Goal: Information Seeking & Learning: Learn about a topic

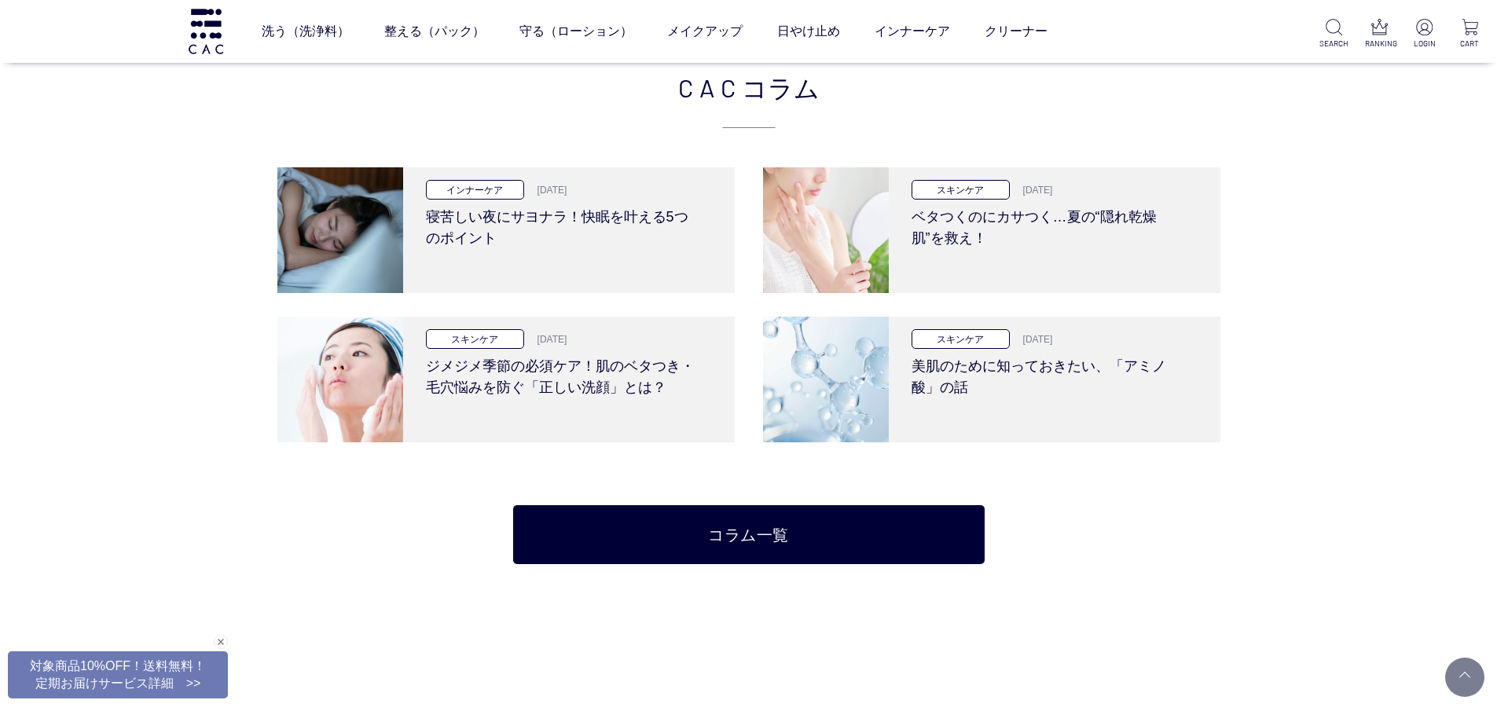
scroll to position [2982, 0]
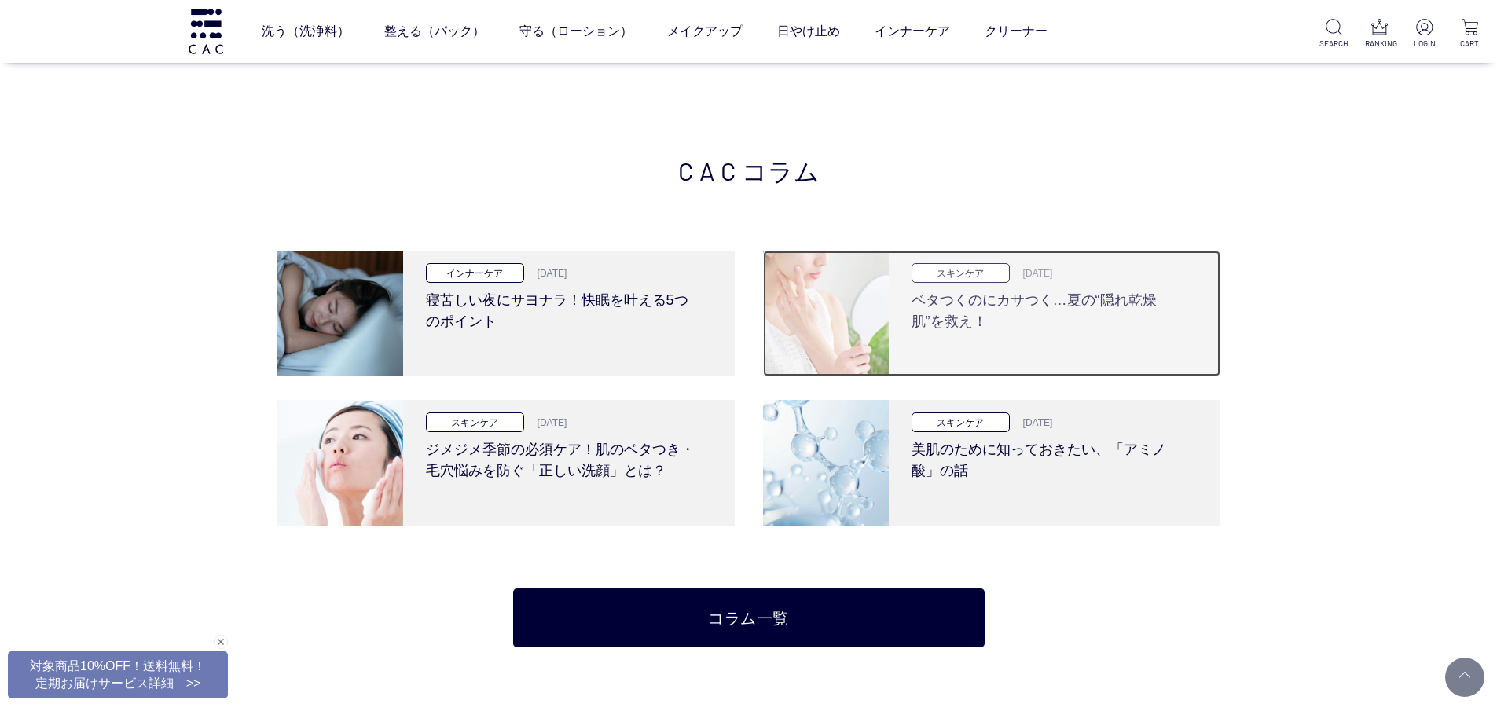
click at [952, 332] on h3 "ベタつくのにカサつく…夏の“隠れ乾燥肌”を救え！" at bounding box center [1049, 308] width 274 height 50
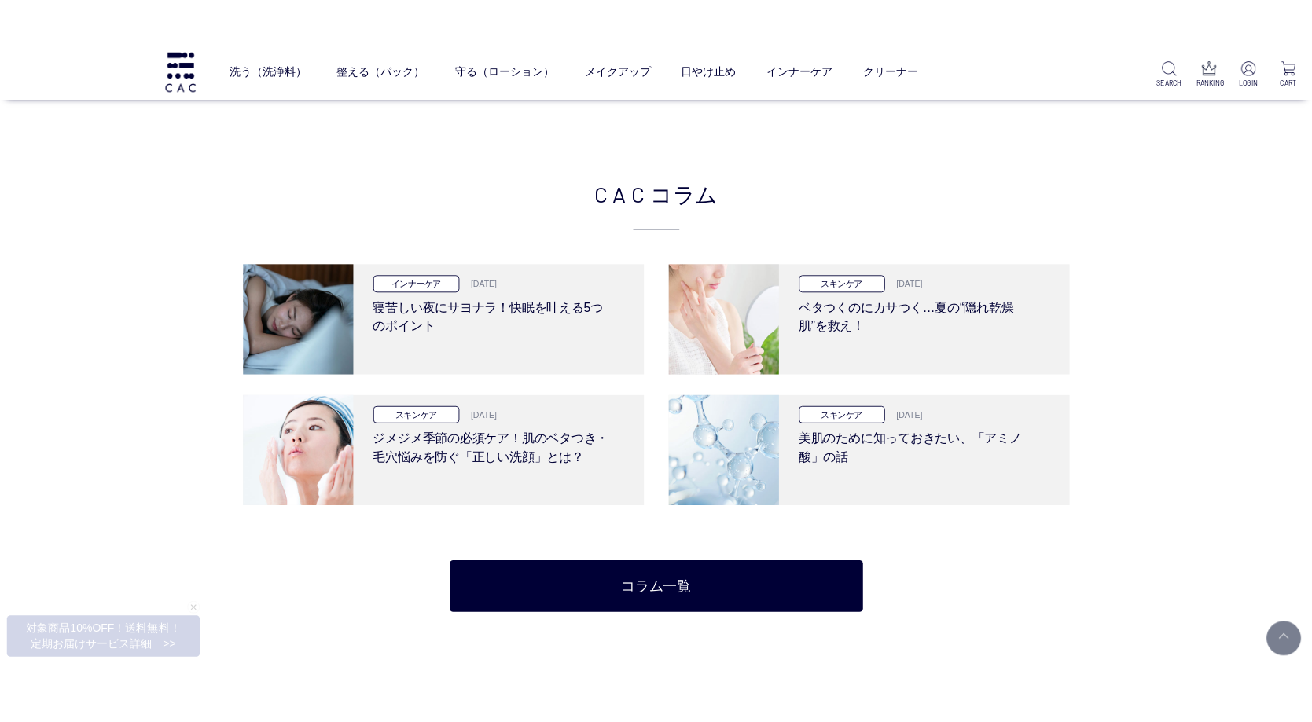
scroll to position [2912, 0]
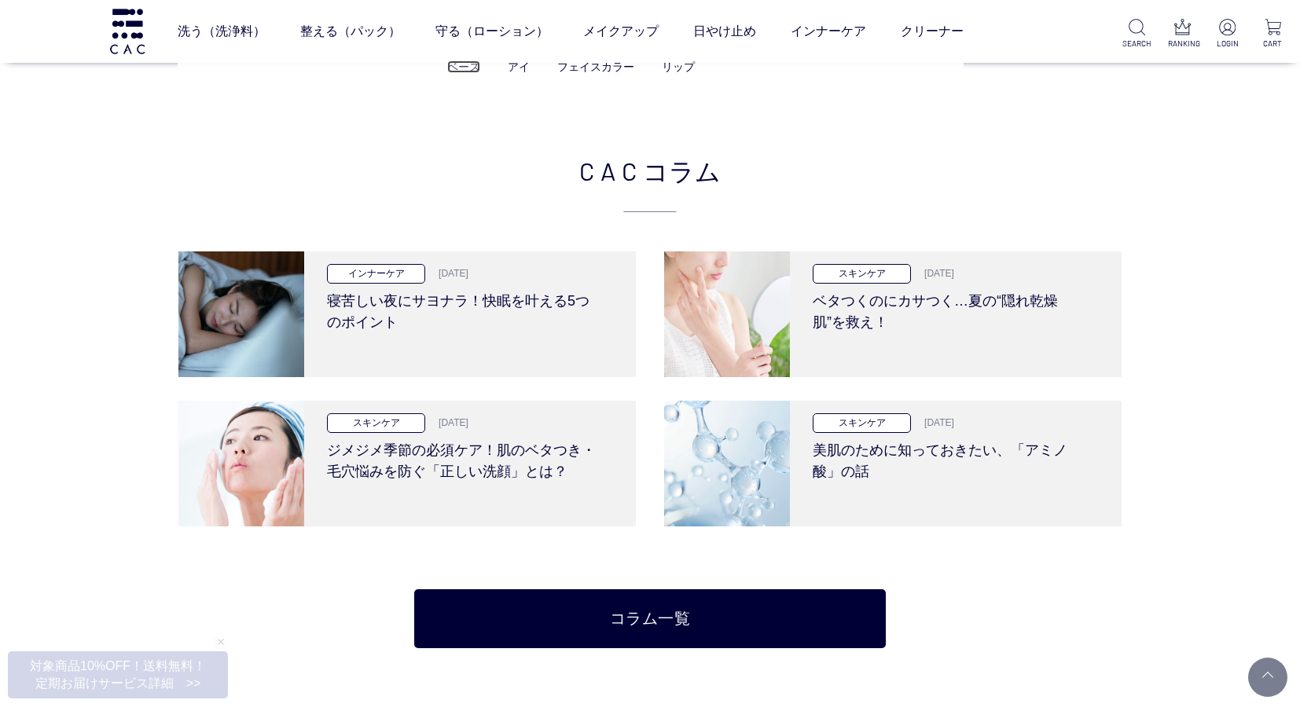
click at [473, 71] on link "ベース" at bounding box center [463, 67] width 33 height 13
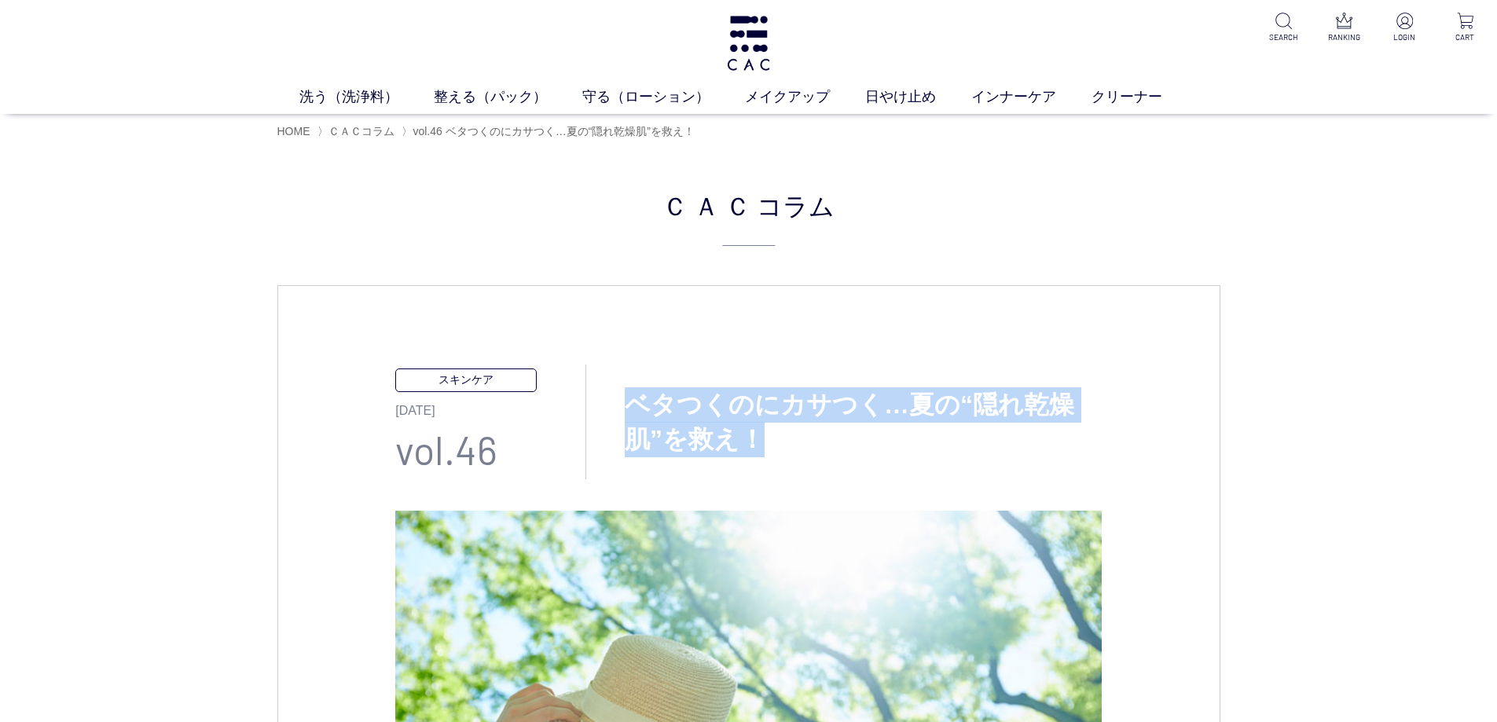
drag, startPoint x: 626, startPoint y: 410, endPoint x: 794, endPoint y: 383, distance: 170.4
click at [804, 445] on h3 "ベタつくのにカサつく…夏の“隠れ乾燥肌”を救え！" at bounding box center [844, 422] width 516 height 71
copy h3 "ベタつくのにカサつく…夏の“隠れ乾燥肌”を救え！"
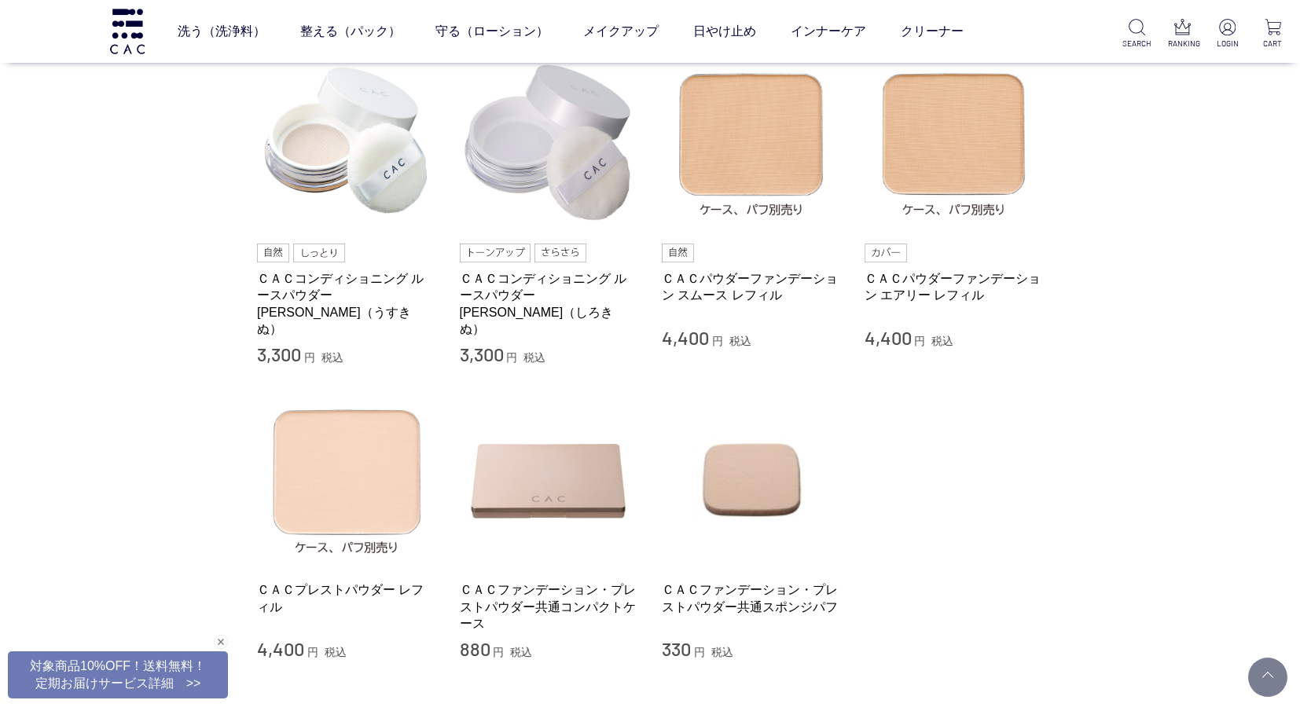
scroll to position [157, 0]
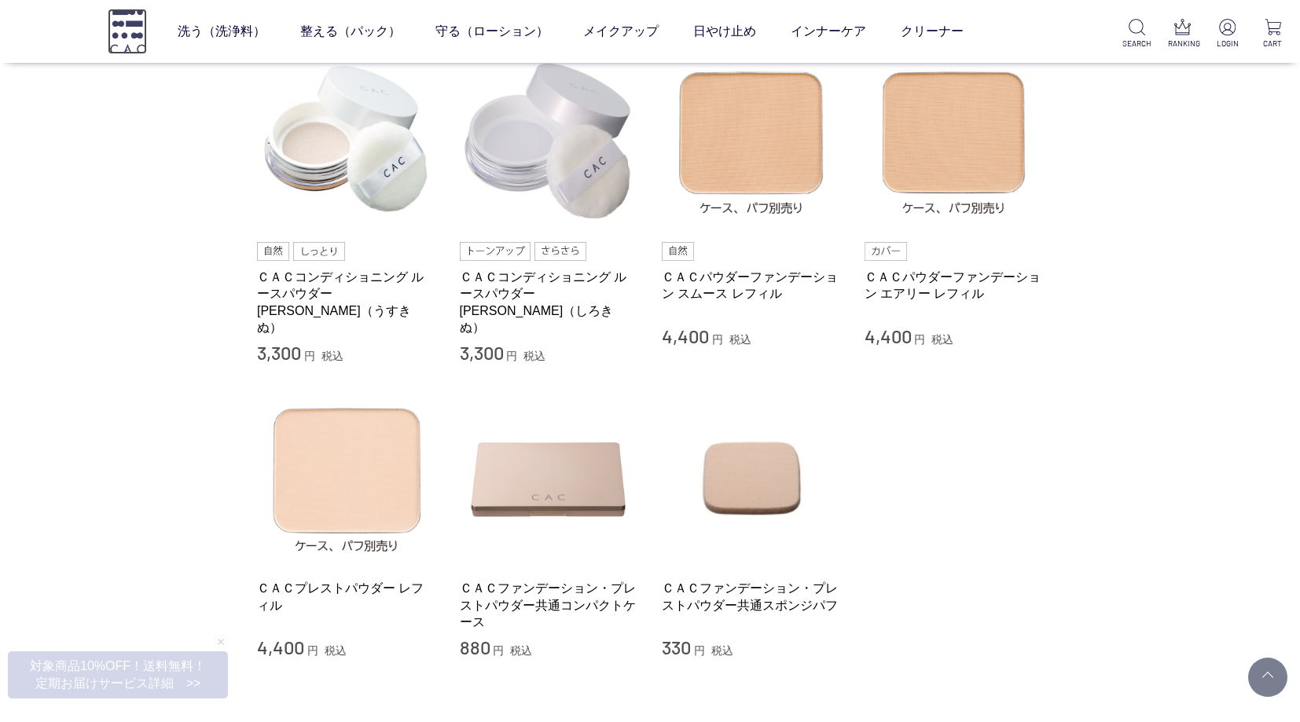
click at [117, 32] on img at bounding box center [127, 31] width 39 height 45
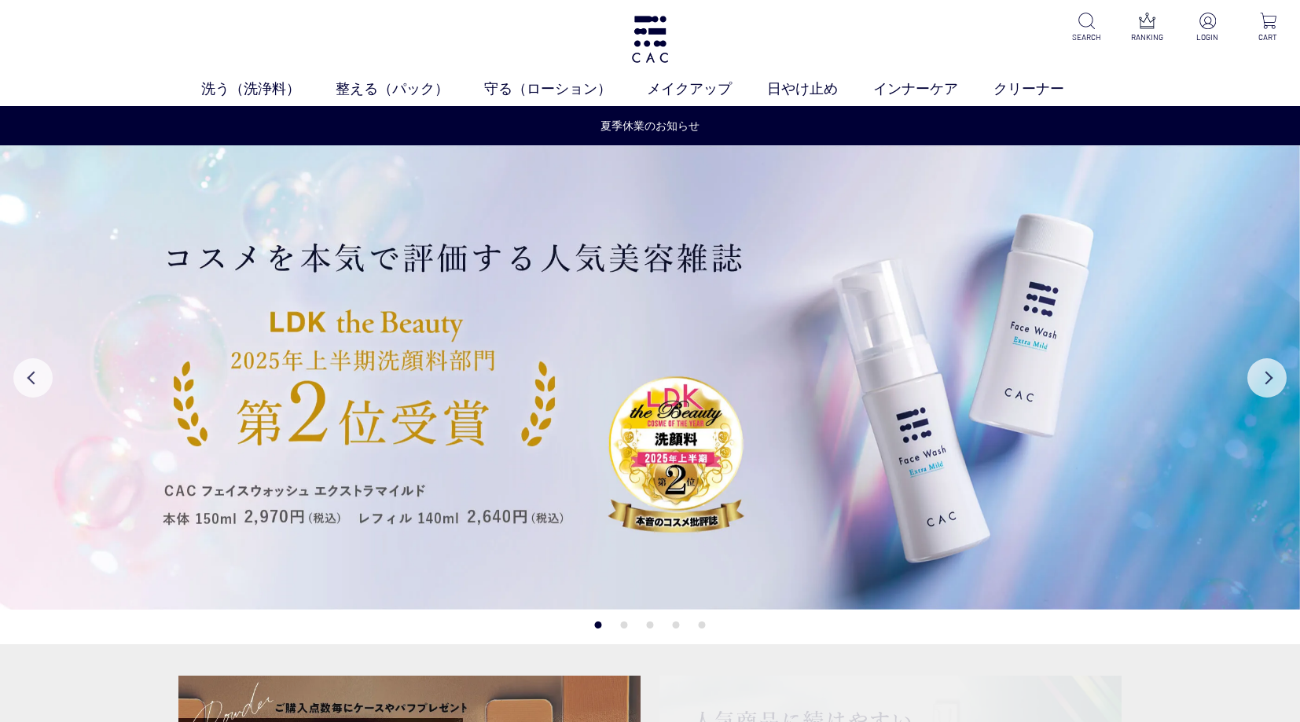
scroll to position [393, 0]
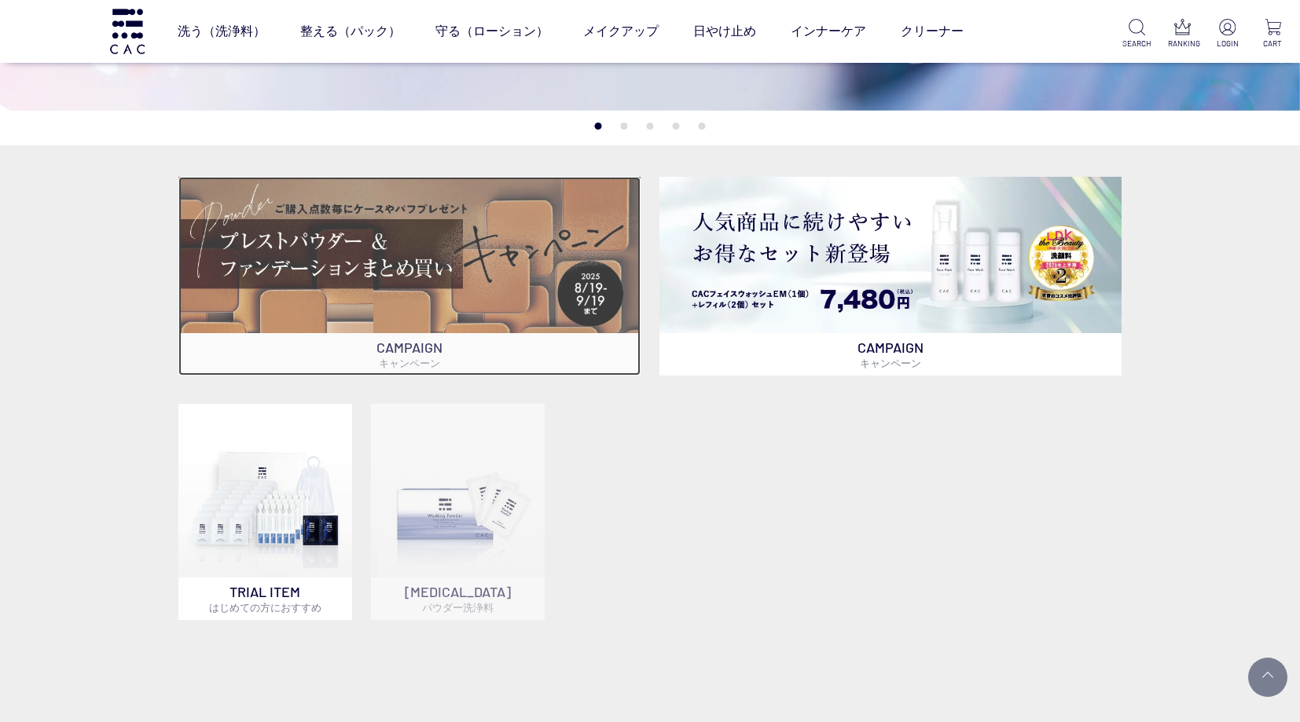
click at [432, 284] on img at bounding box center [409, 255] width 462 height 156
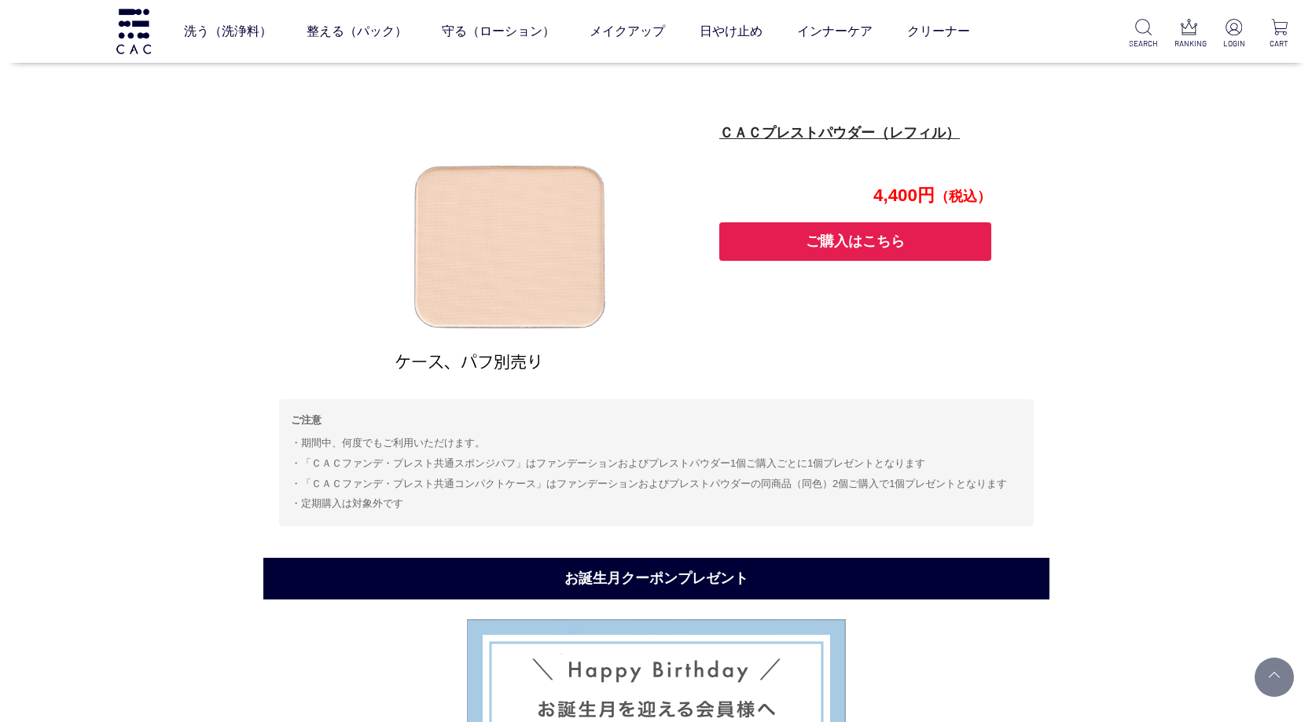
scroll to position [1644, 0]
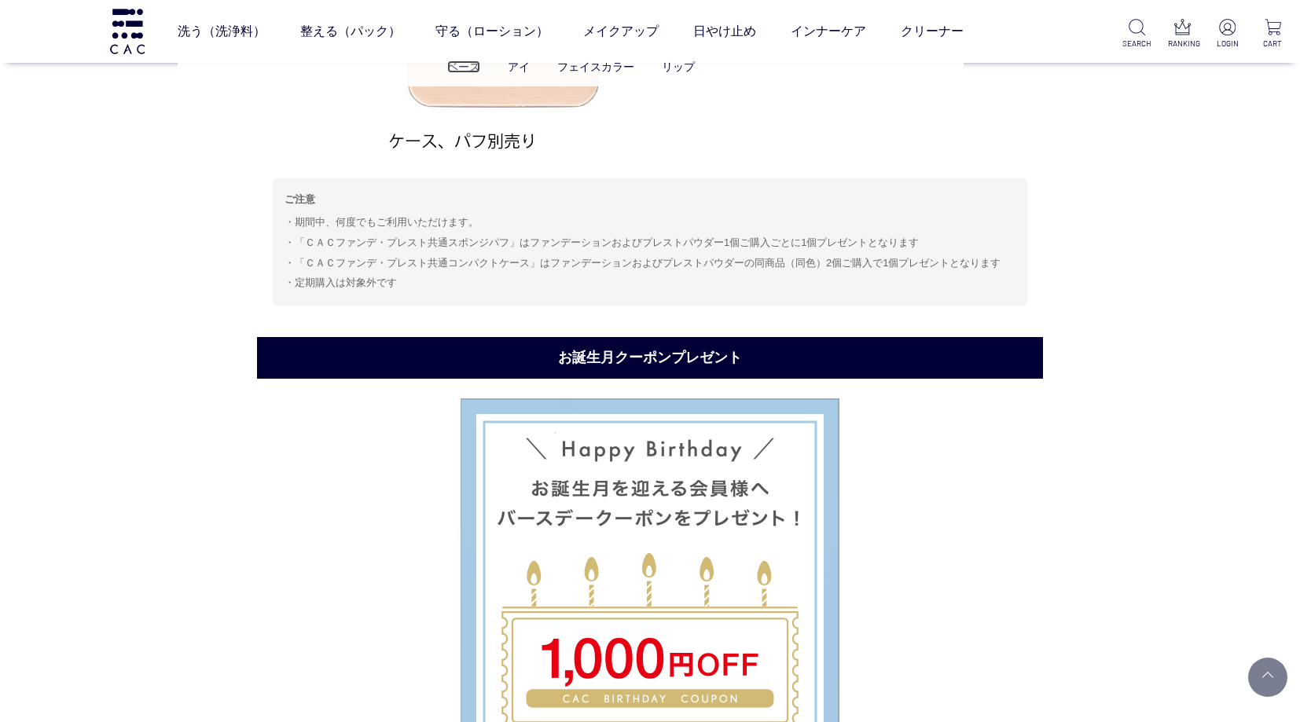
click at [457, 67] on link "ベース" at bounding box center [463, 67] width 33 height 13
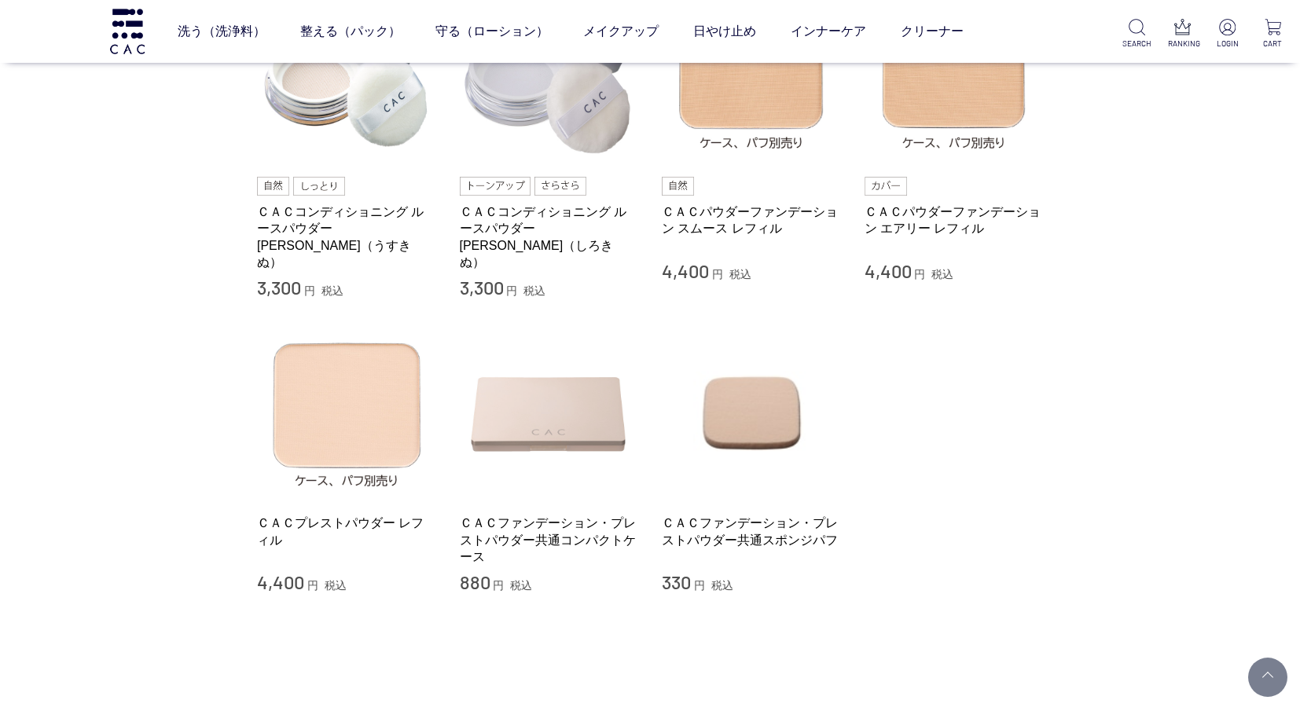
scroll to position [236, 0]
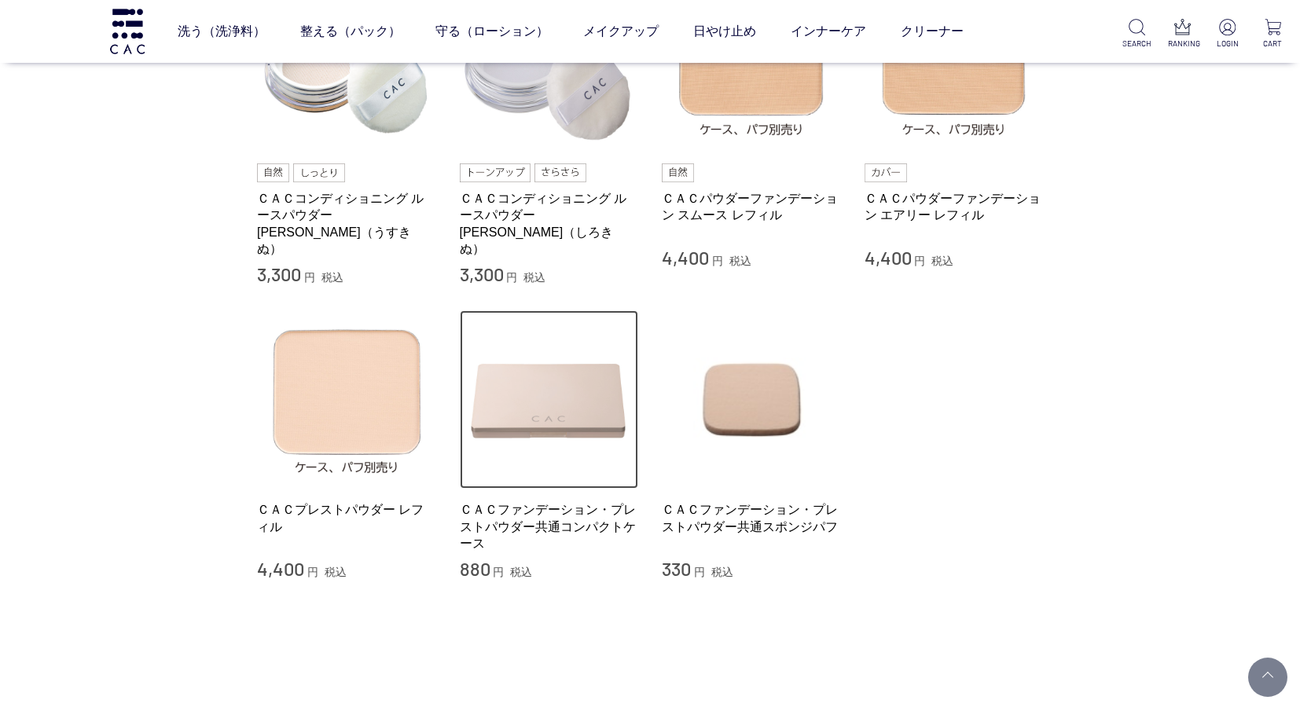
click at [538, 374] on img at bounding box center [549, 399] width 179 height 179
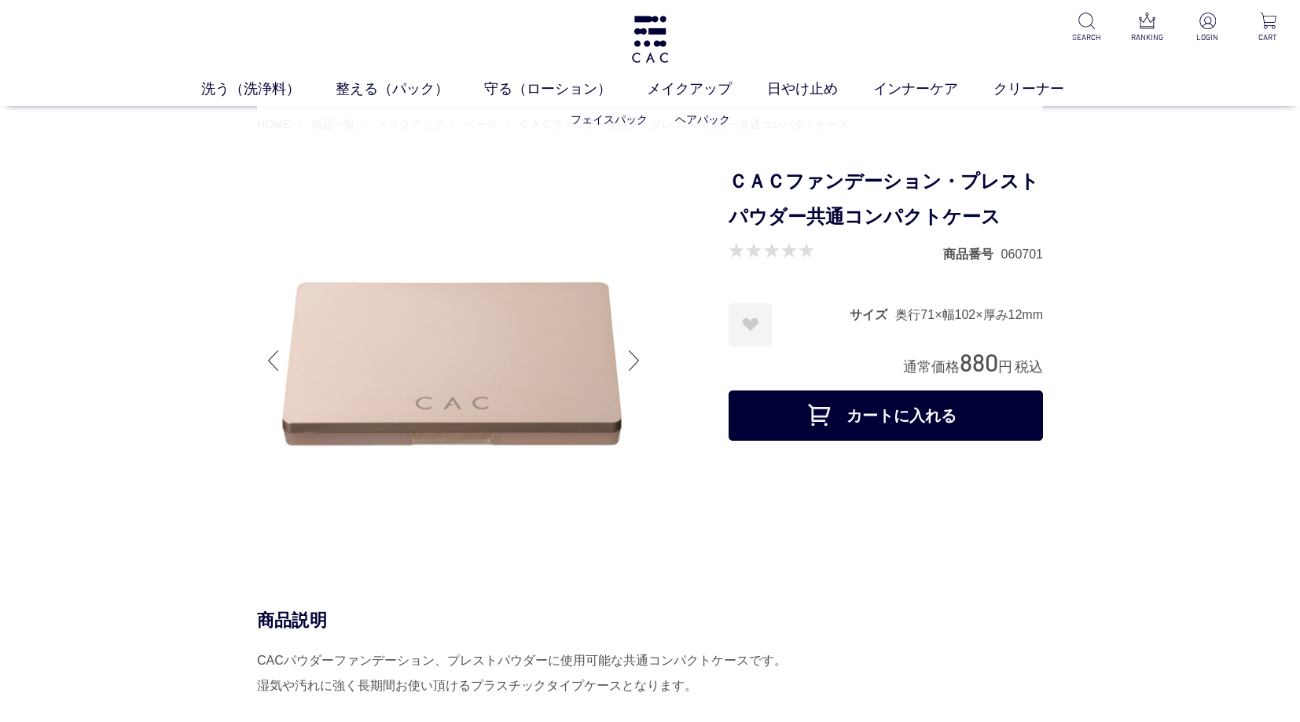
click at [596, 112] on li "フェイスパック" at bounding box center [623, 120] width 105 height 17
click at [596, 117] on link "フェイスパック" at bounding box center [609, 119] width 77 height 13
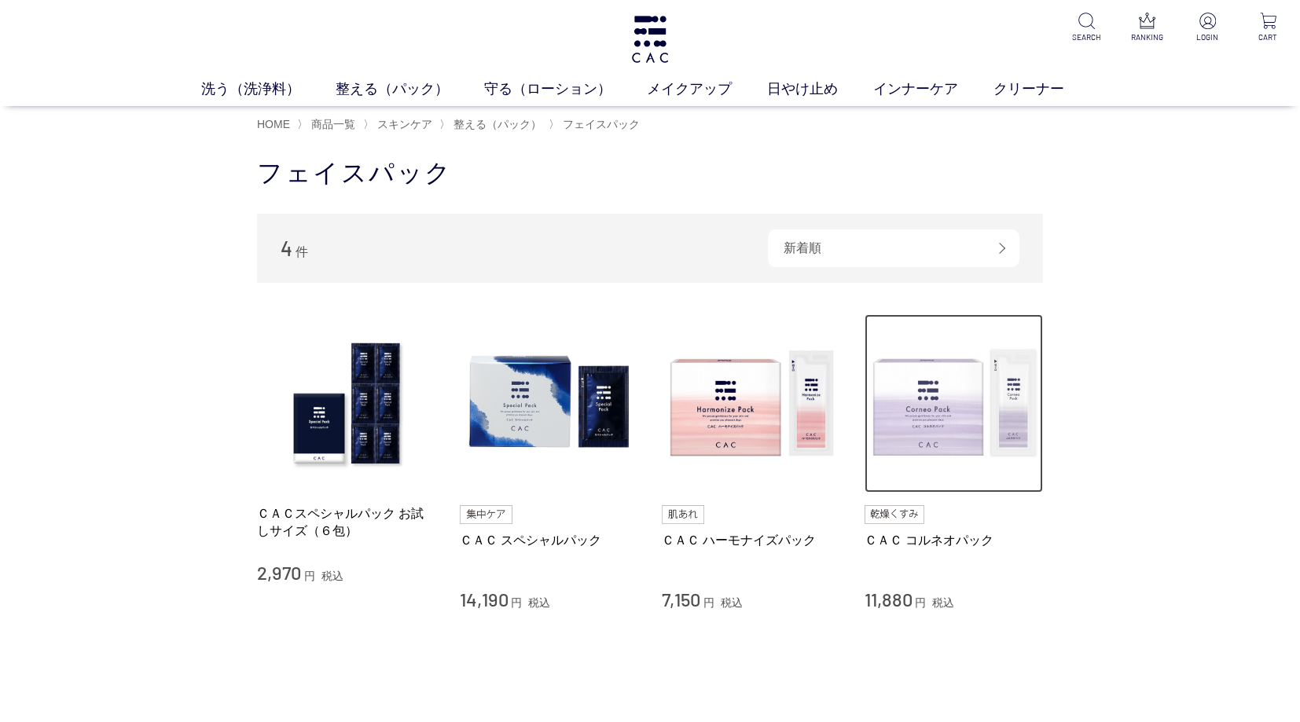
click at [968, 425] on img at bounding box center [953, 403] width 179 height 179
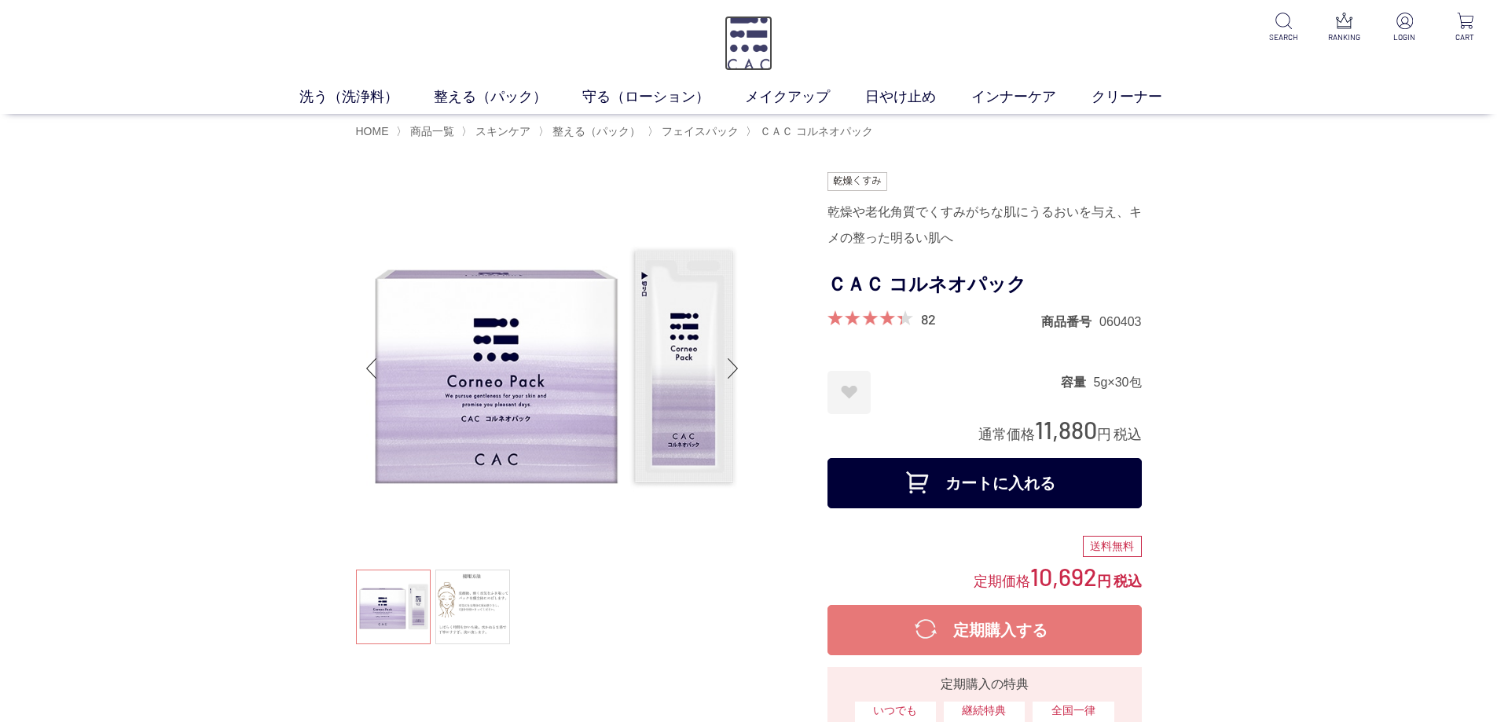
click at [741, 36] on img at bounding box center [749, 43] width 48 height 55
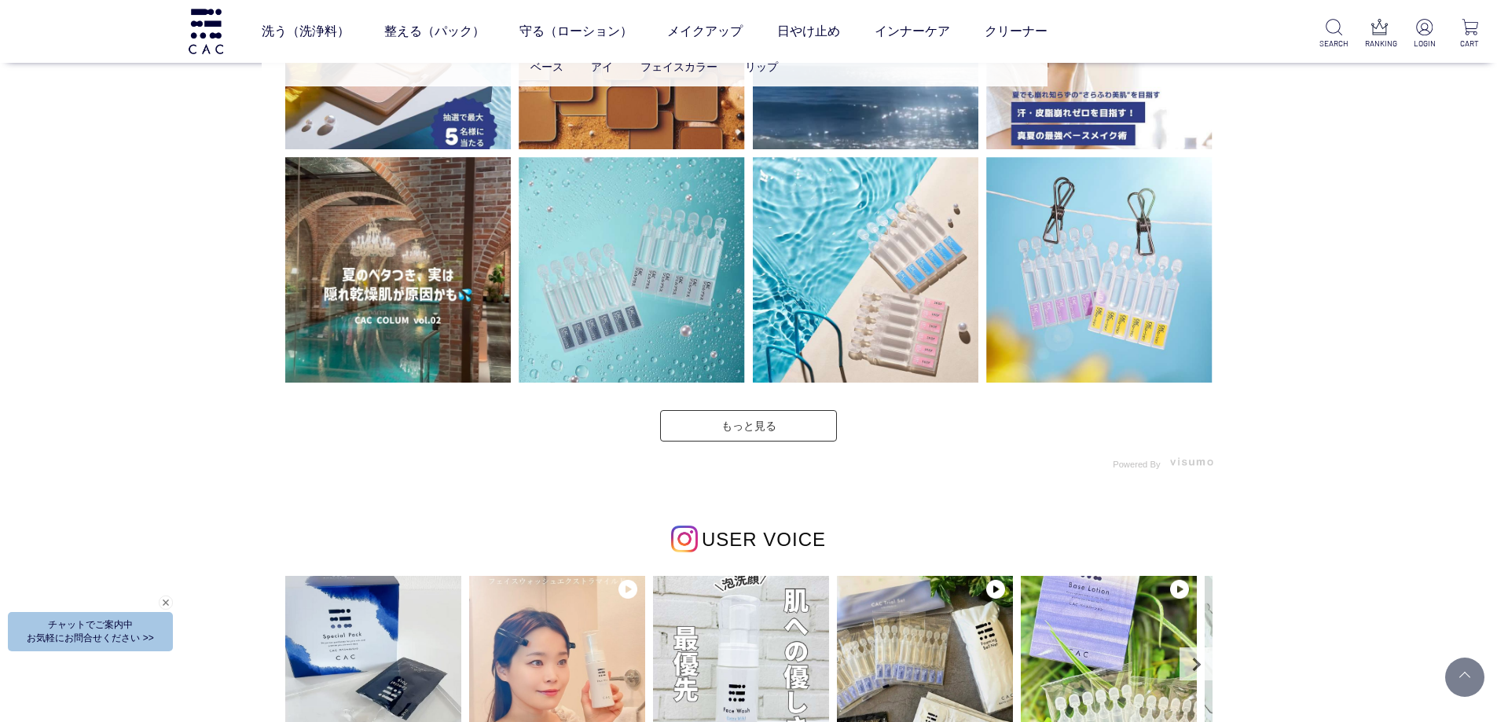
scroll to position [4322, 0]
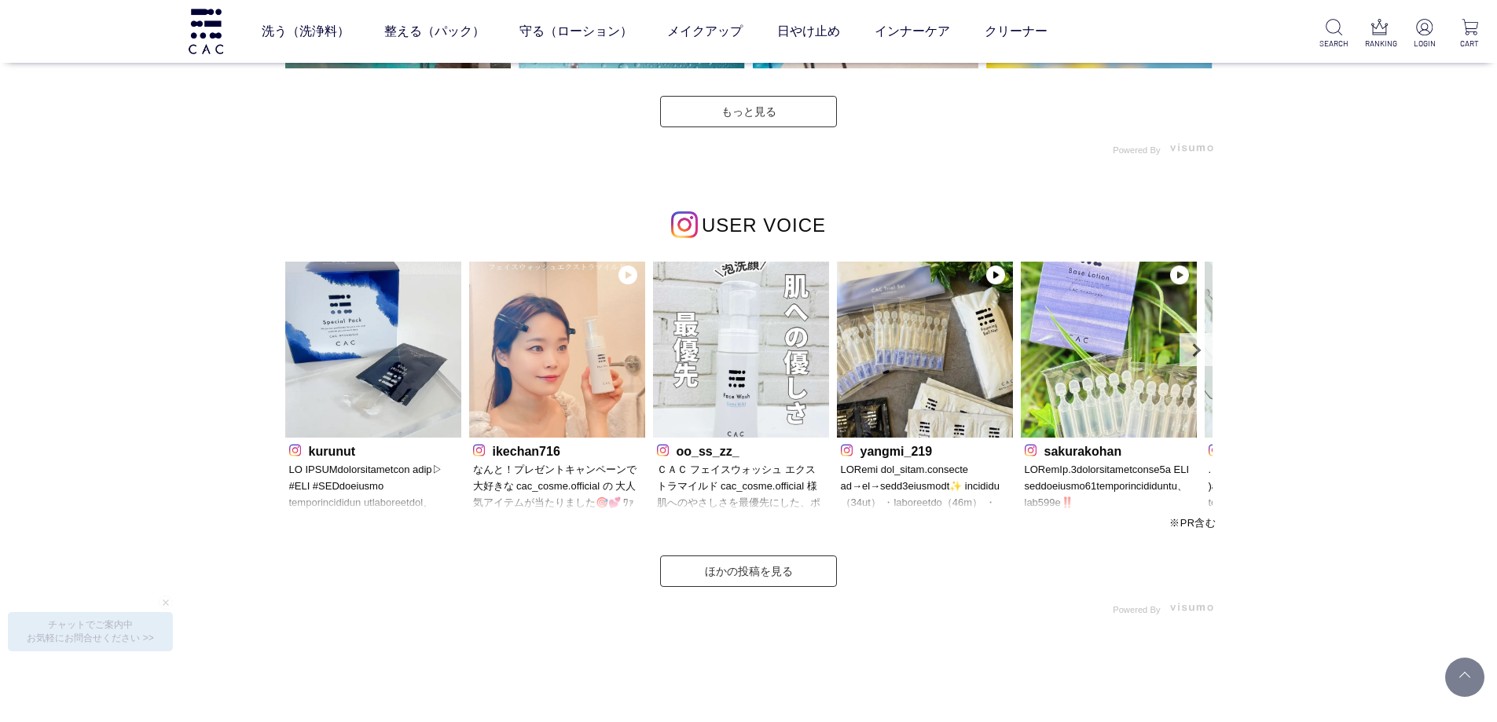
click at [125, 303] on div "INSTAGRAM インスタグラム" at bounding box center [748, 42] width 1497 height 1312
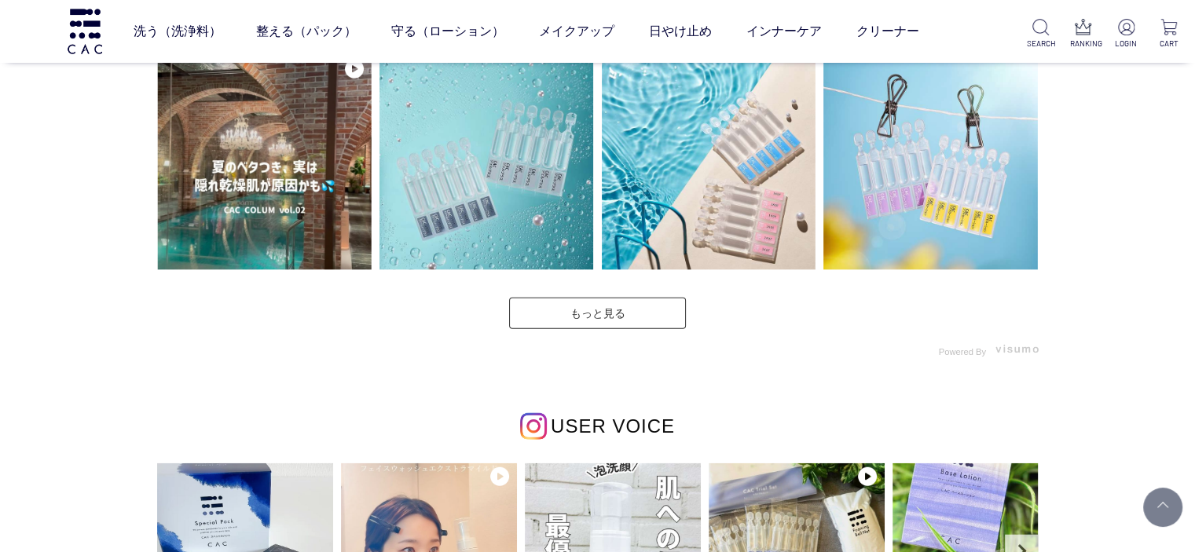
scroll to position [3851, 0]
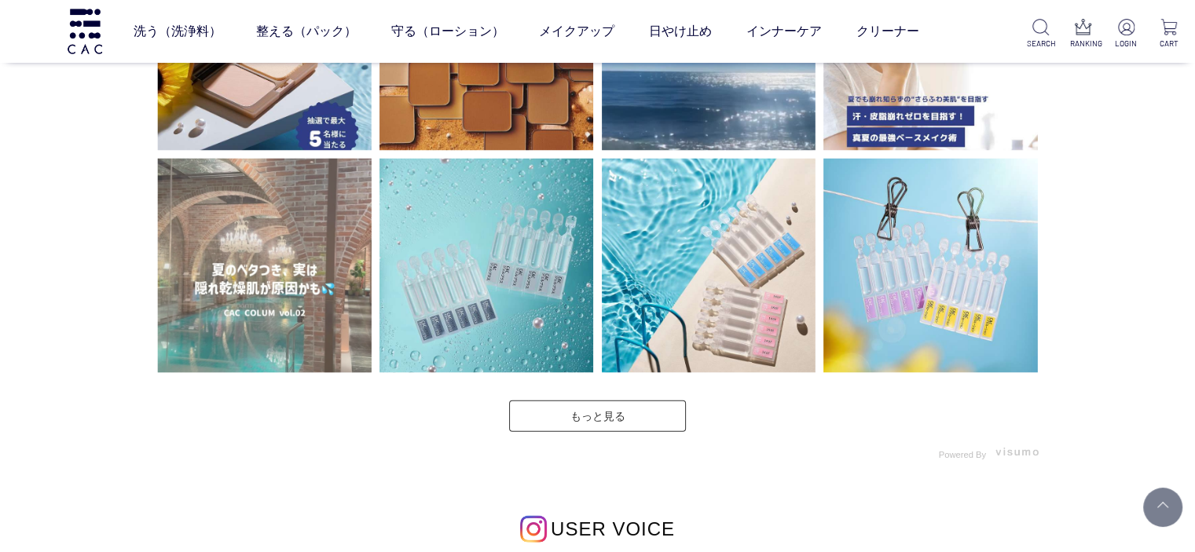
click at [278, 335] on video at bounding box center [264, 266] width 215 height 215
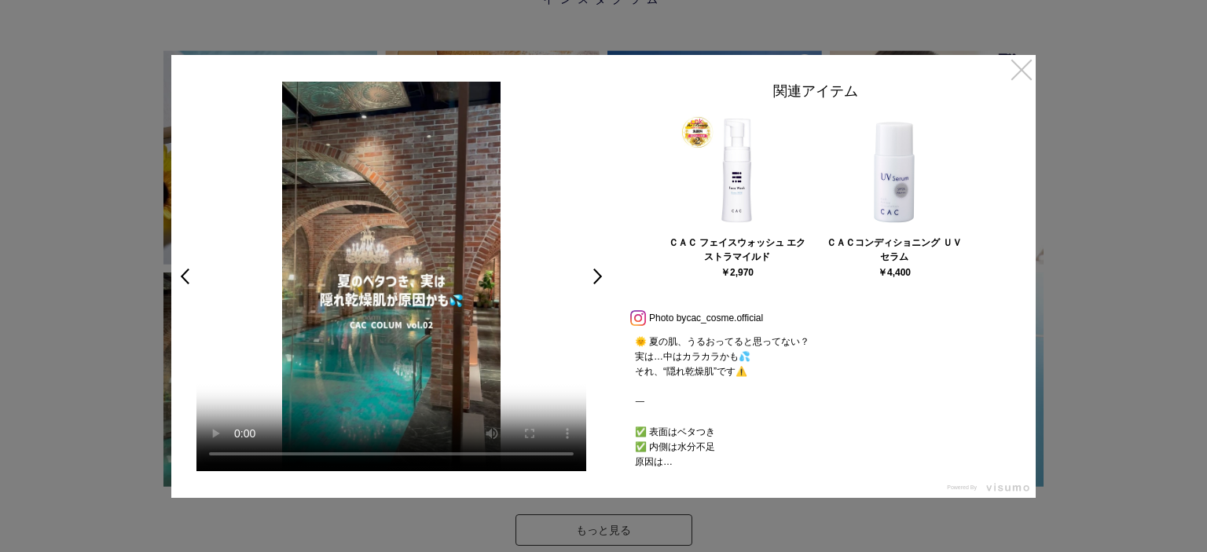
click at [1028, 75] on link "×" at bounding box center [1021, 69] width 28 height 28
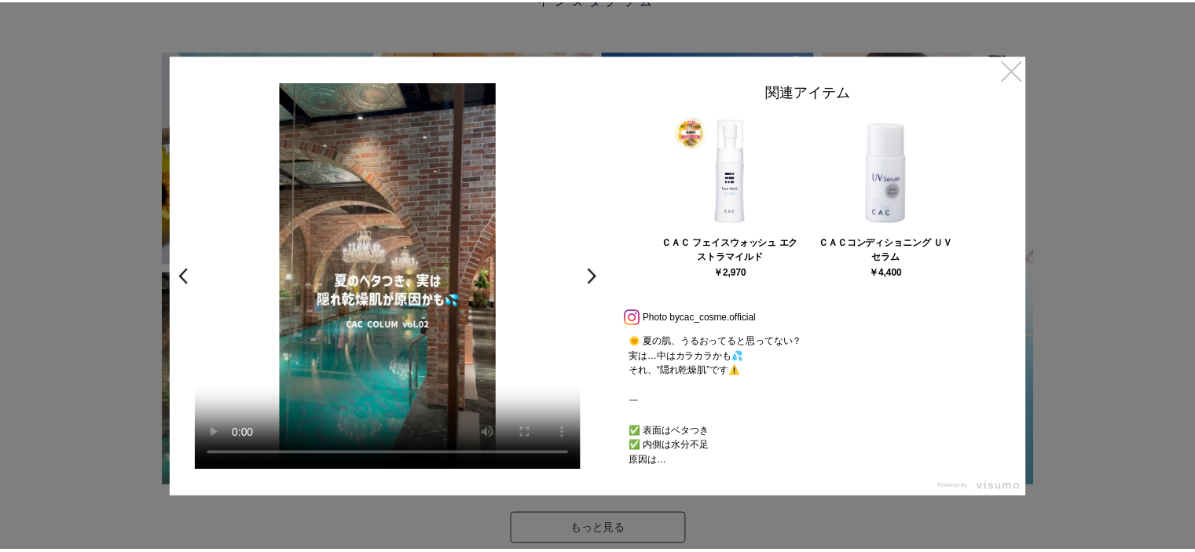
scroll to position [3851, 0]
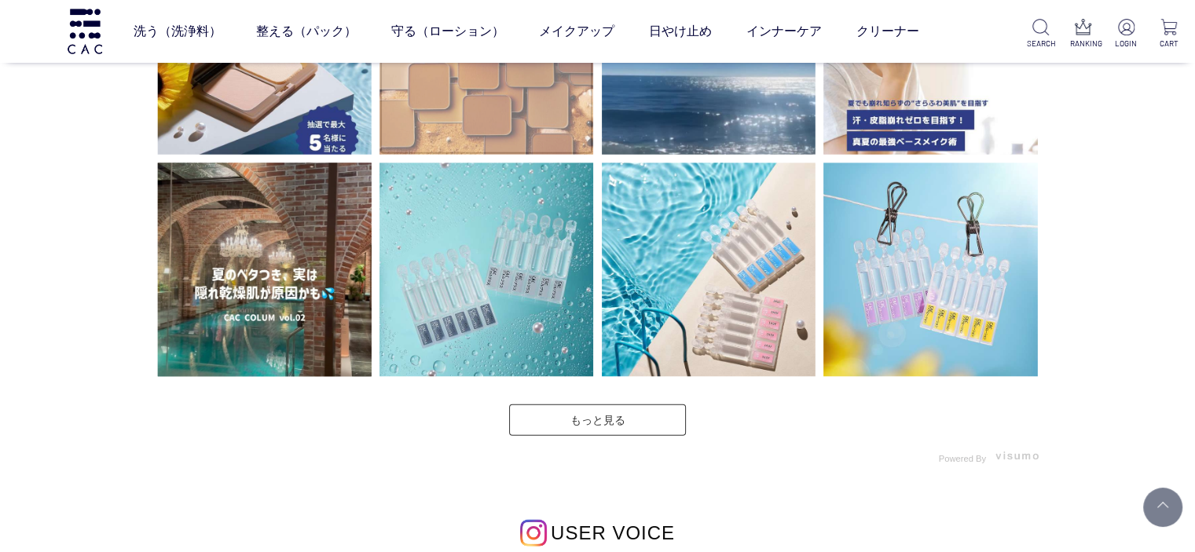
click at [519, 125] on img at bounding box center [487, 48] width 215 height 215
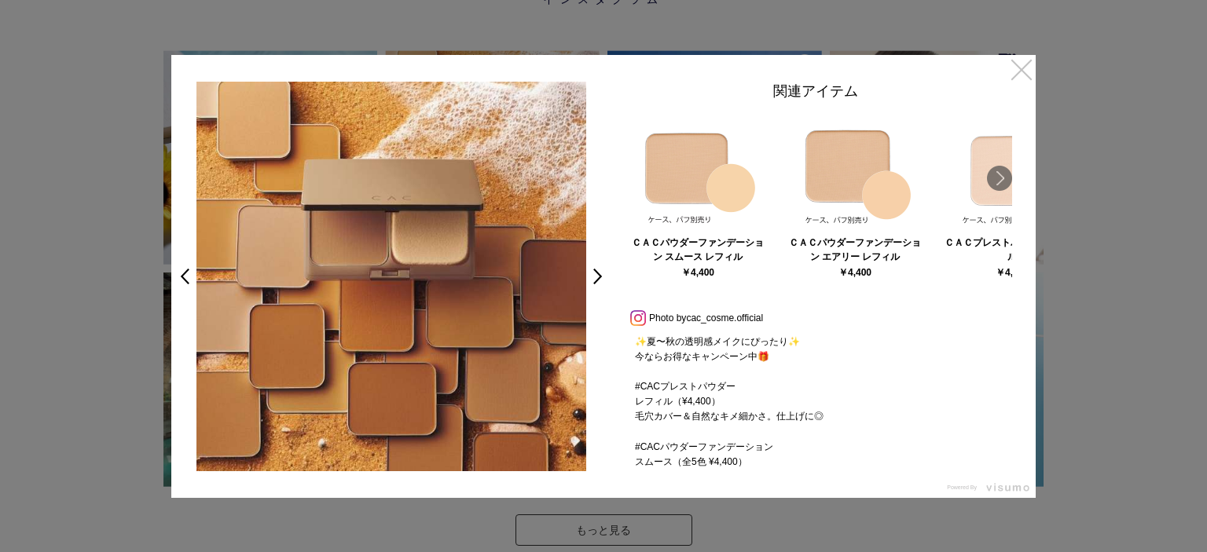
click at [1028, 72] on link "×" at bounding box center [1021, 69] width 28 height 28
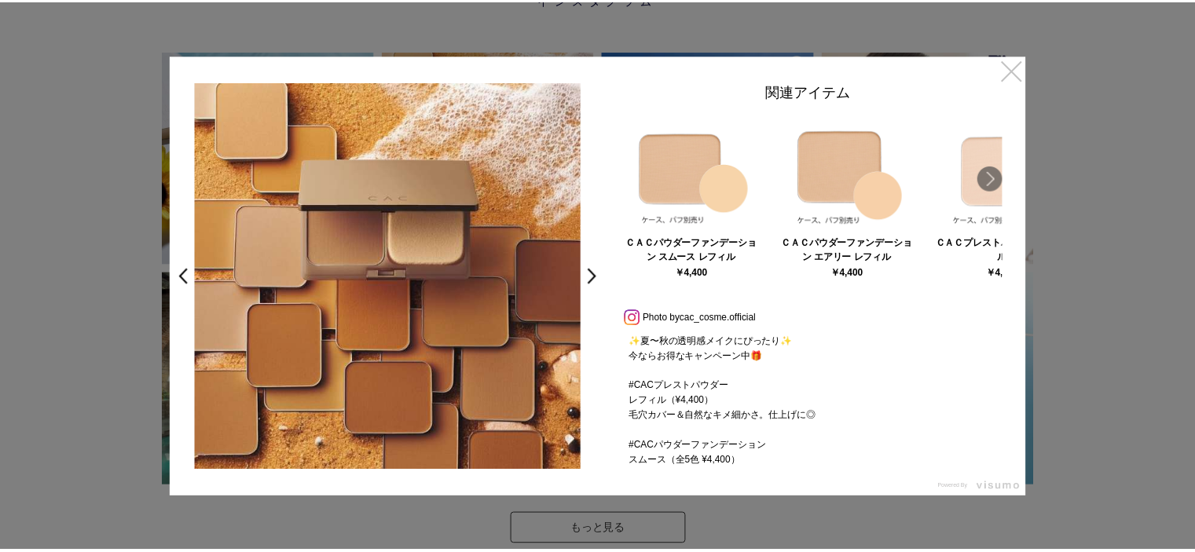
scroll to position [3851, 0]
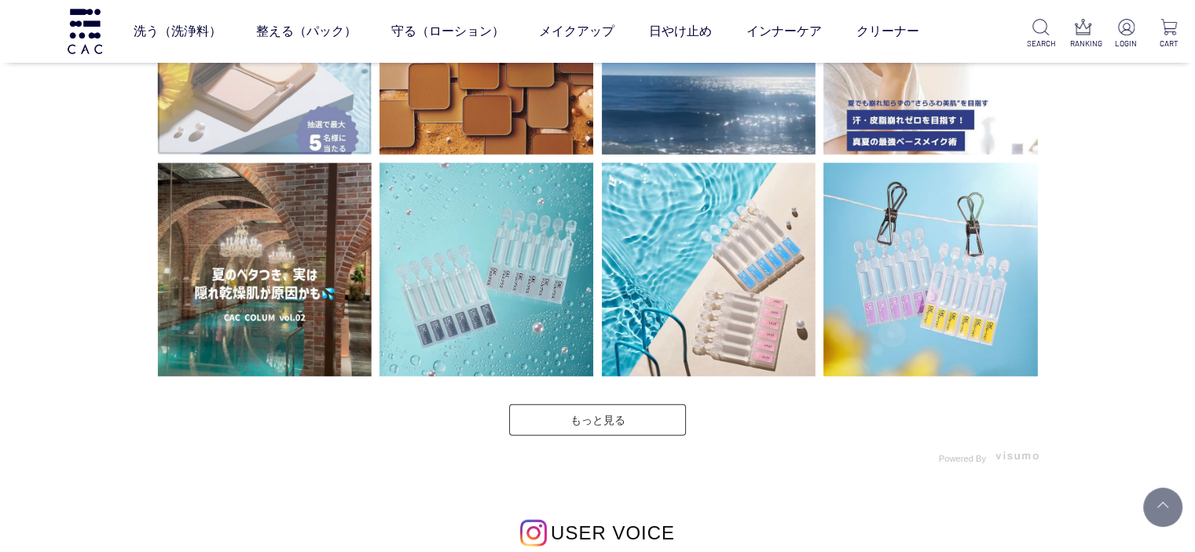
click at [261, 109] on img at bounding box center [264, 48] width 215 height 215
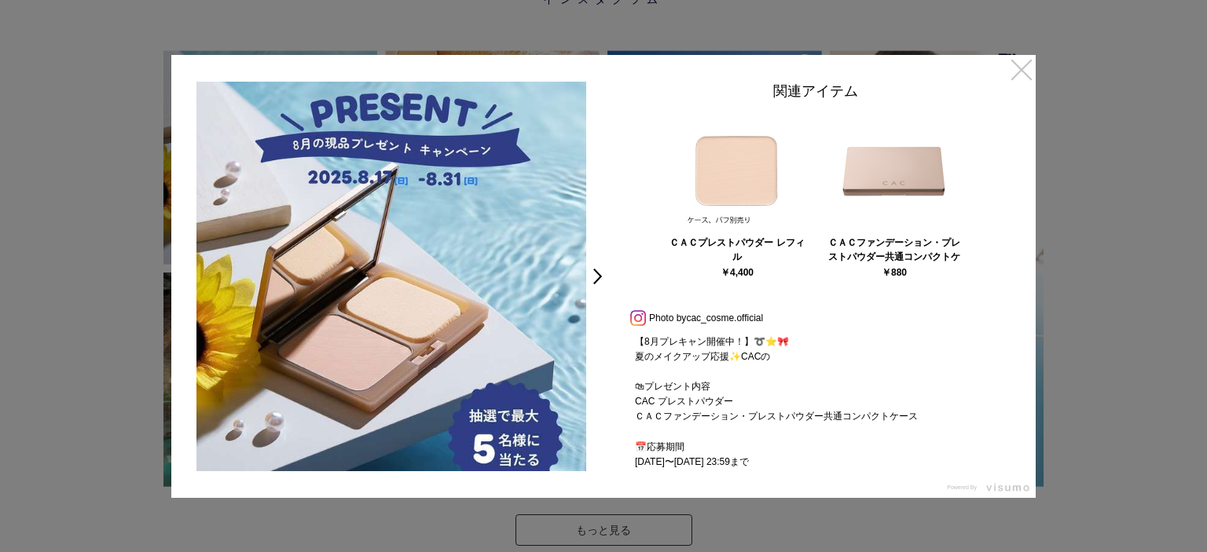
click at [1029, 67] on link "×" at bounding box center [1021, 69] width 28 height 28
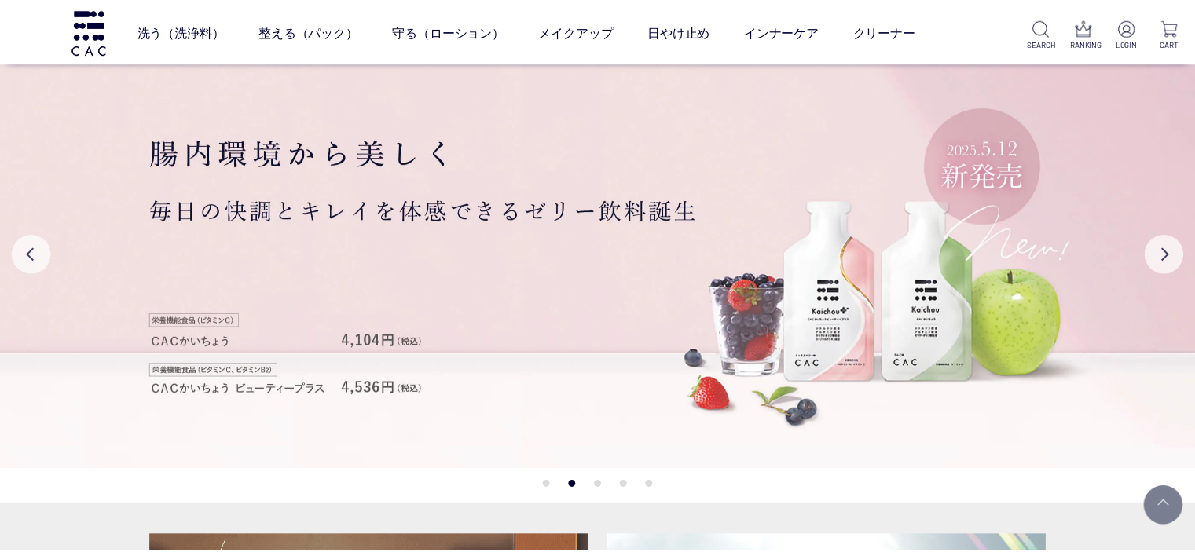
scroll to position [3851, 0]
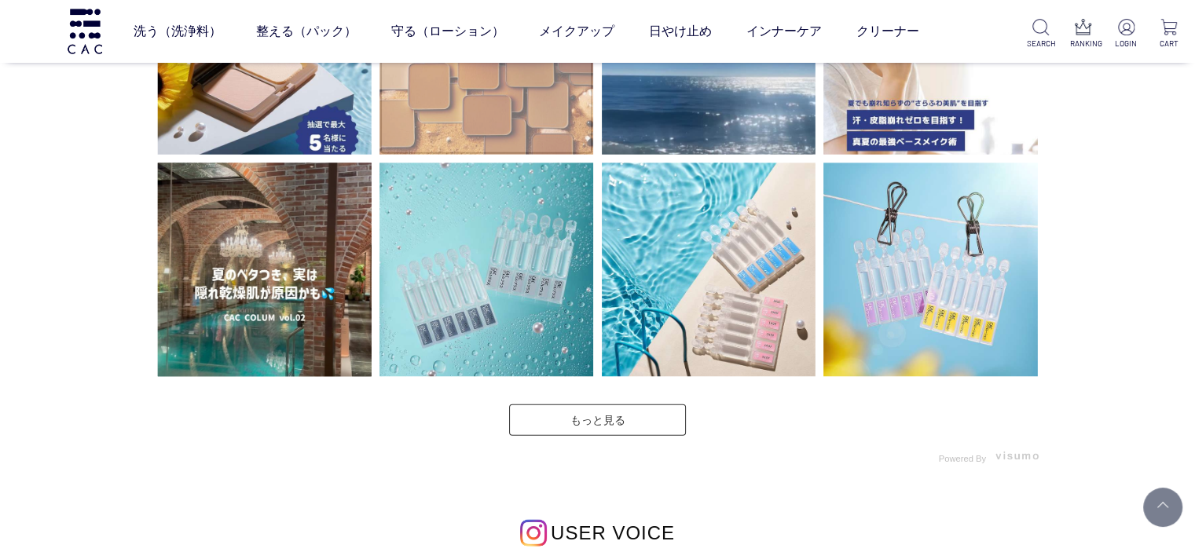
click at [490, 103] on img at bounding box center [487, 48] width 215 height 215
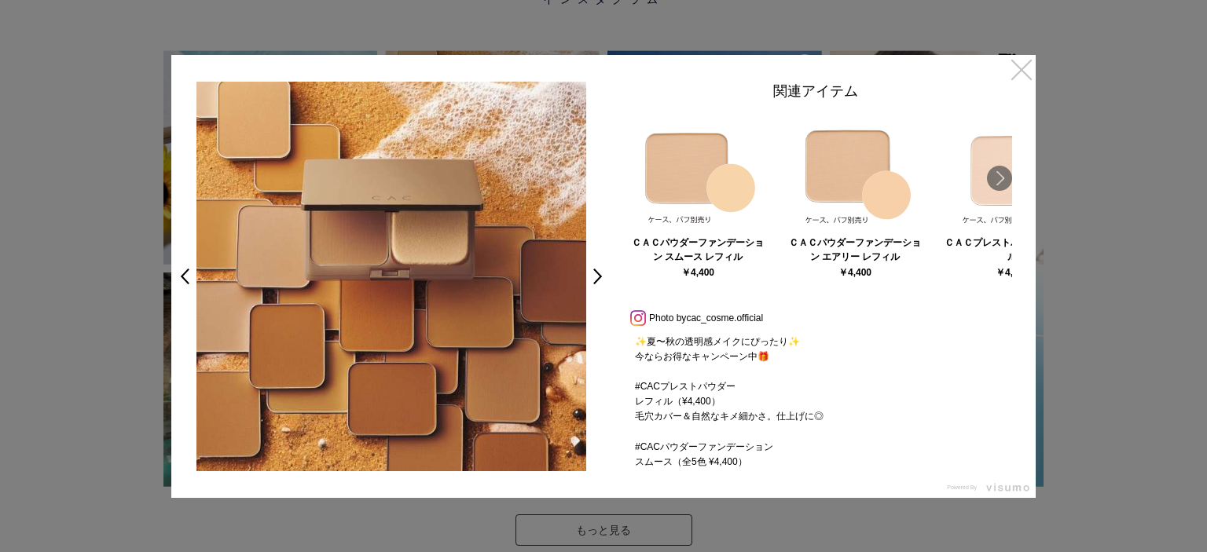
click at [1022, 76] on link "×" at bounding box center [1021, 69] width 28 height 28
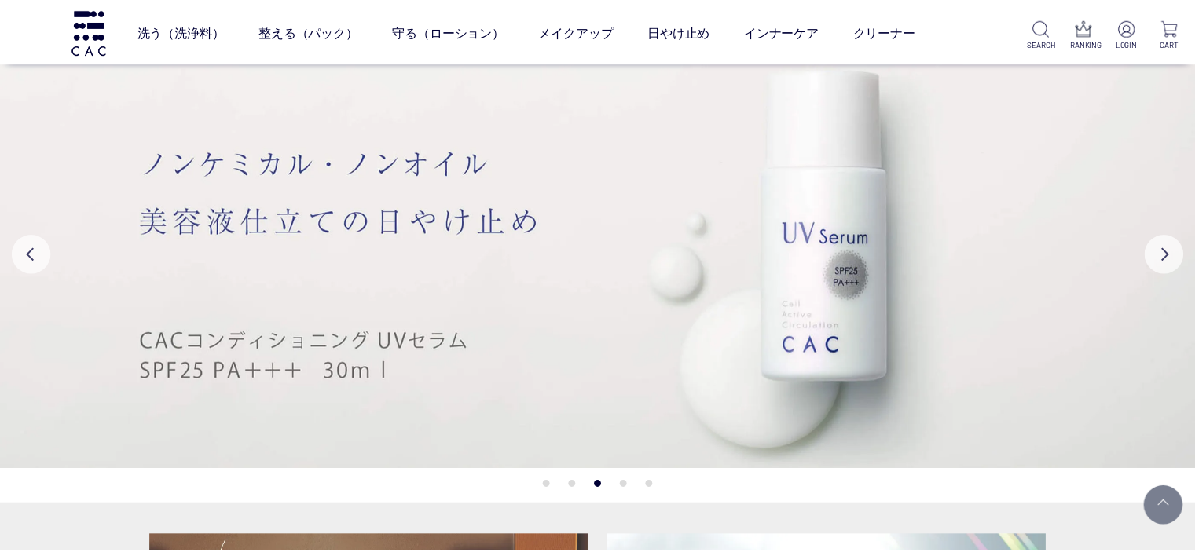
scroll to position [3851, 0]
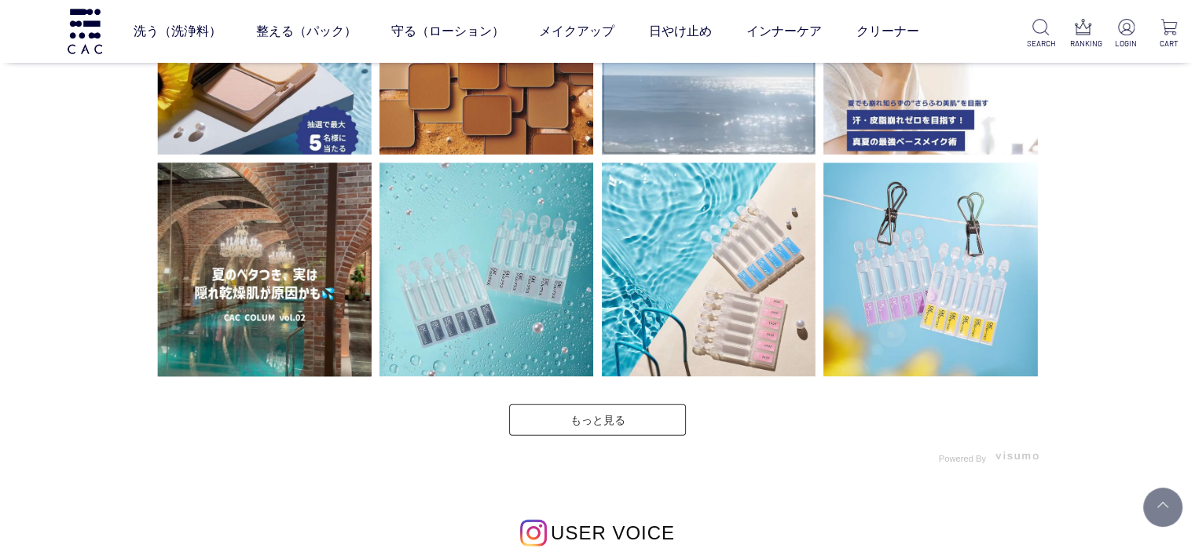
click at [757, 127] on img at bounding box center [708, 48] width 215 height 215
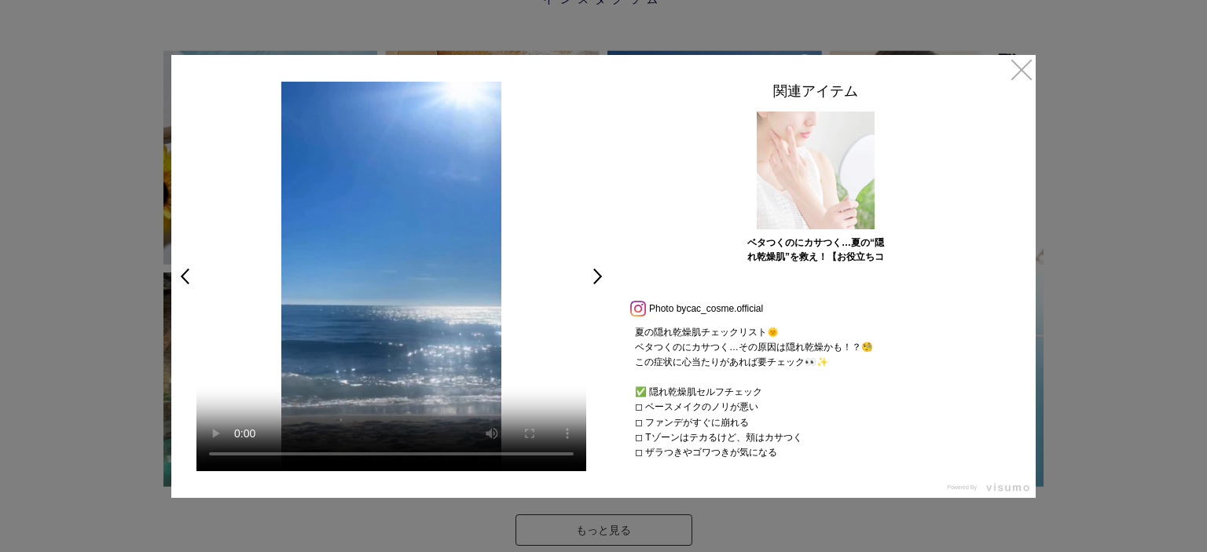
click at [824, 189] on img at bounding box center [816, 171] width 118 height 118
click at [1016, 73] on link "×" at bounding box center [1021, 69] width 28 height 28
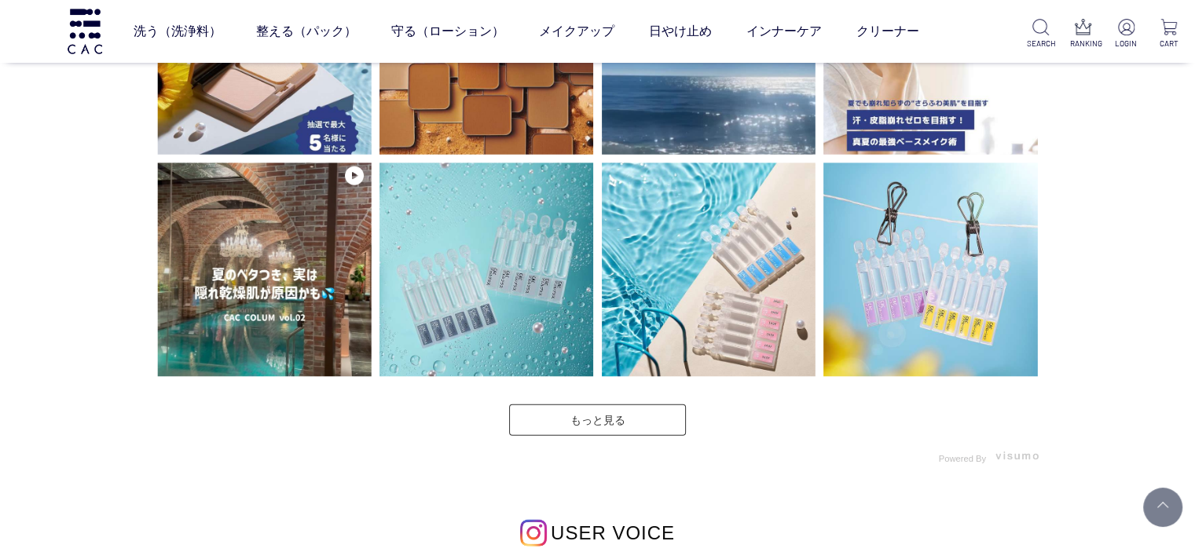
click at [1156, 212] on div "INSTAGRAM インスタグラム" at bounding box center [597, 363] width 1195 height 1288
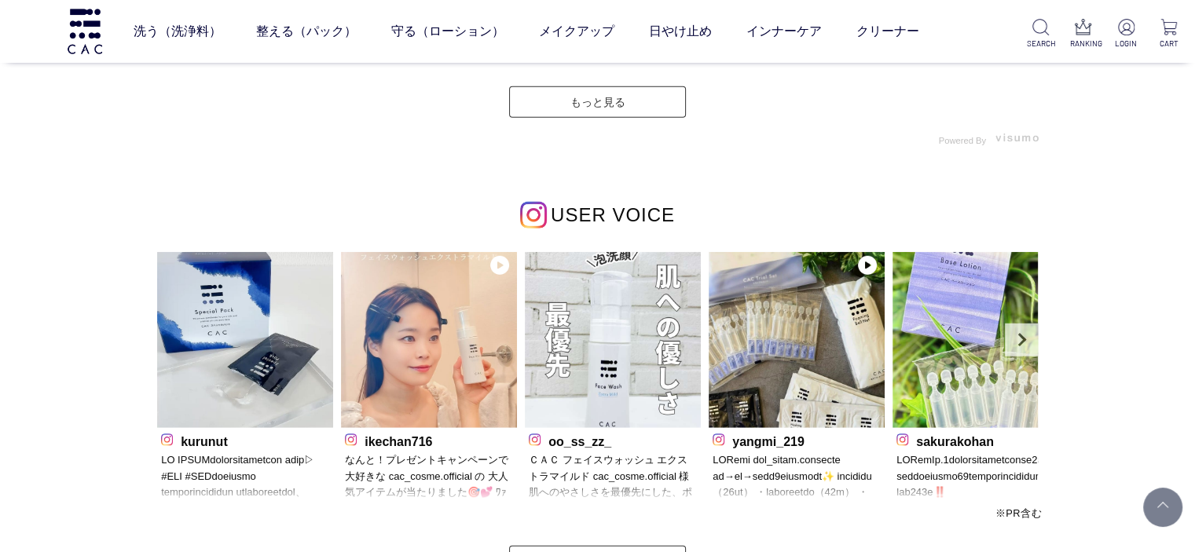
scroll to position [4161, 0]
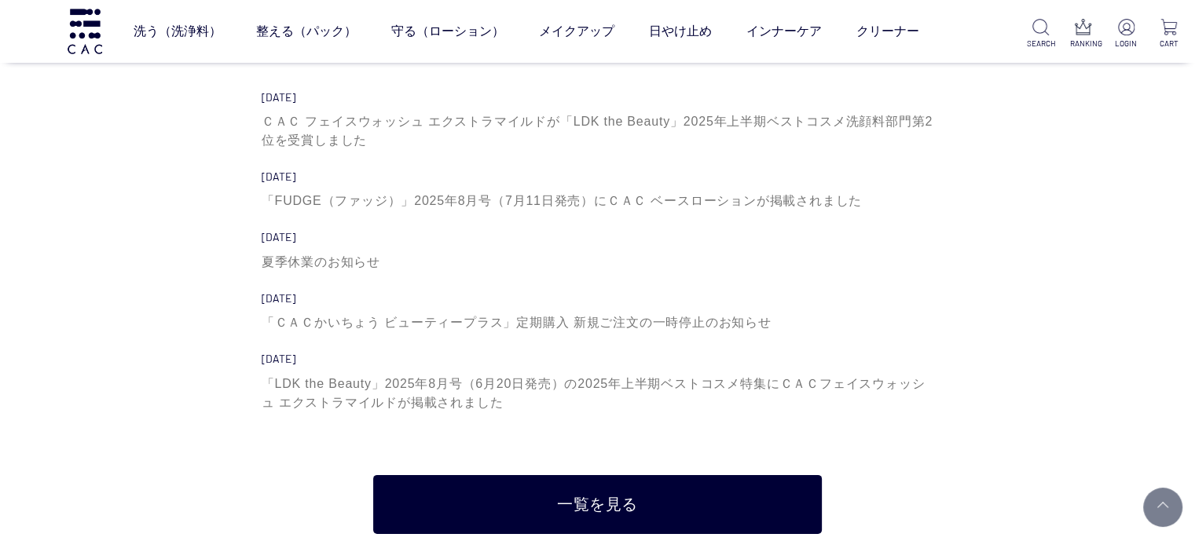
scroll to position [4951, 0]
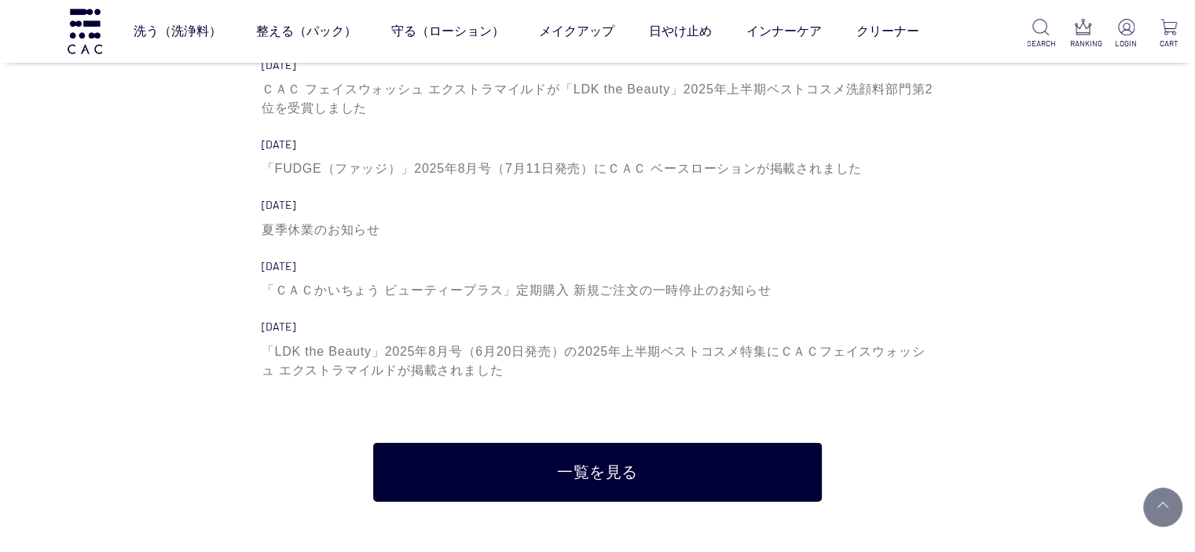
click at [273, 389] on div "WHAT'S NEW 新着情報 [DATE] ＣＡＣ フェイスウォッシュ エクストラマイルドが「LDK the Beauty」[DATE]上半期ベストコスメ洗…" at bounding box center [597, 210] width 897 height 584
click at [150, 319] on div "WHAT'S NEW 新着情報 [DATE] ＣＡＣ フェイスウォッシュ エクストラマイルドが「LDK the Beauty」[DATE]上半期ベストコスメ洗…" at bounding box center [597, 210] width 897 height 584
